Goal: Information Seeking & Learning: Learn about a topic

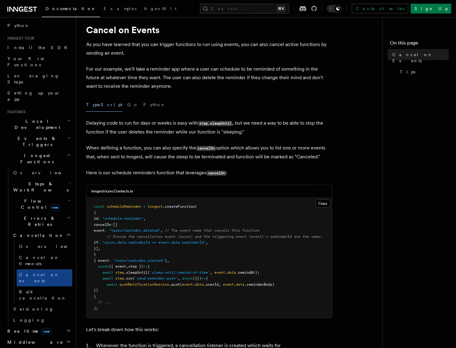
scroll to position [27, 0]
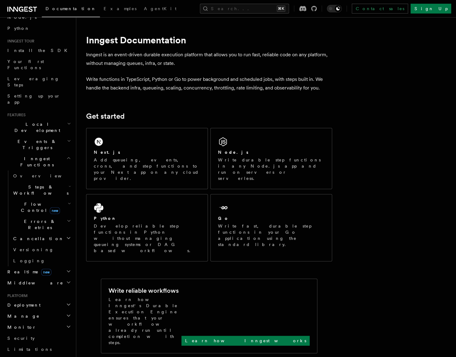
scroll to position [47, 0]
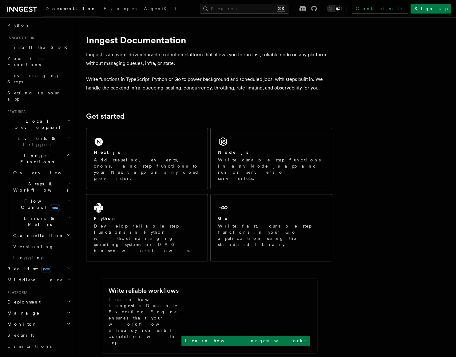
click at [67, 135] on icon "button" at bounding box center [69, 137] width 4 height 5
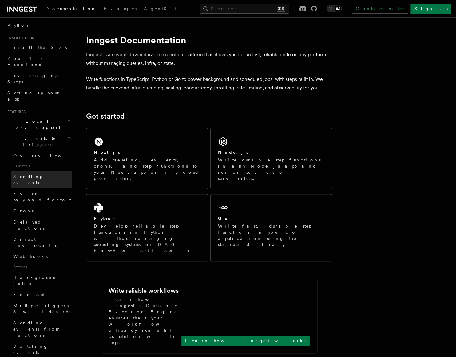
click at [34, 174] on span "Sending events" at bounding box center [28, 179] width 31 height 11
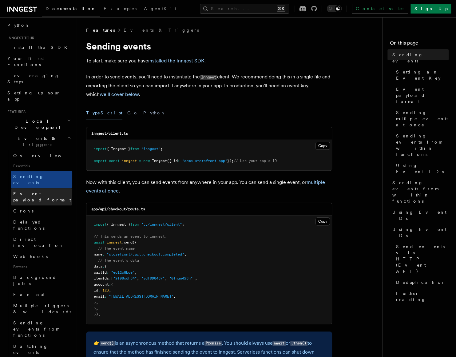
click at [37, 191] on span "Event payload format" at bounding box center [42, 196] width 58 height 11
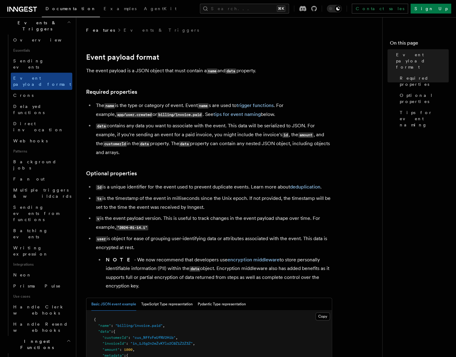
scroll to position [170, 0]
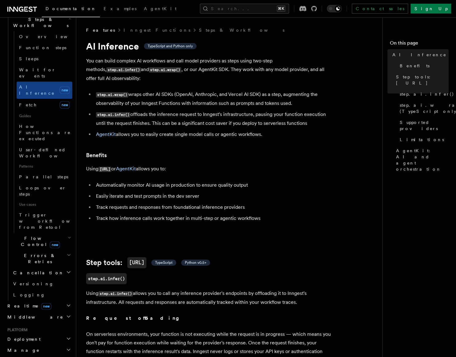
scroll to position [9, 0]
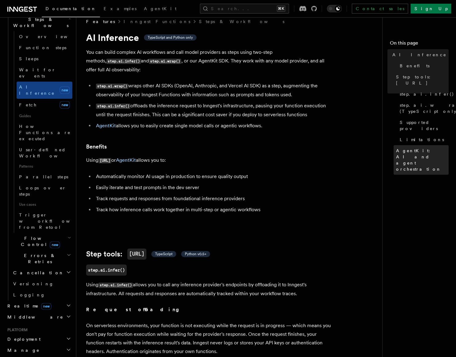
click at [415, 147] on span "AgentKit: AI and agent orchestration" at bounding box center [422, 159] width 53 height 25
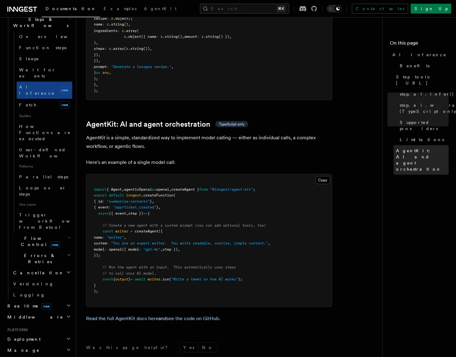
scroll to position [1767, 0]
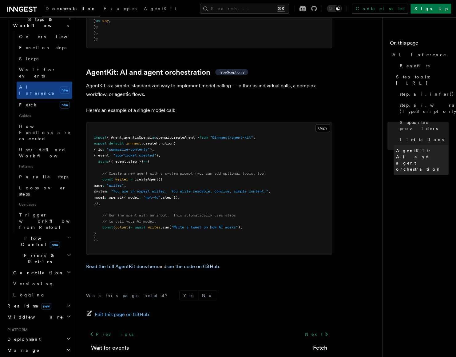
click at [417, 147] on span "AgentKit: AI and agent orchestration" at bounding box center [422, 159] width 53 height 25
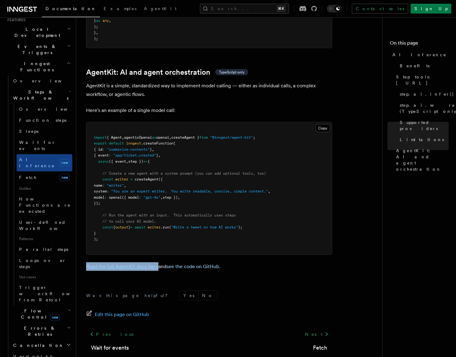
scroll to position [137, 0]
